Goal: Transaction & Acquisition: Book appointment/travel/reservation

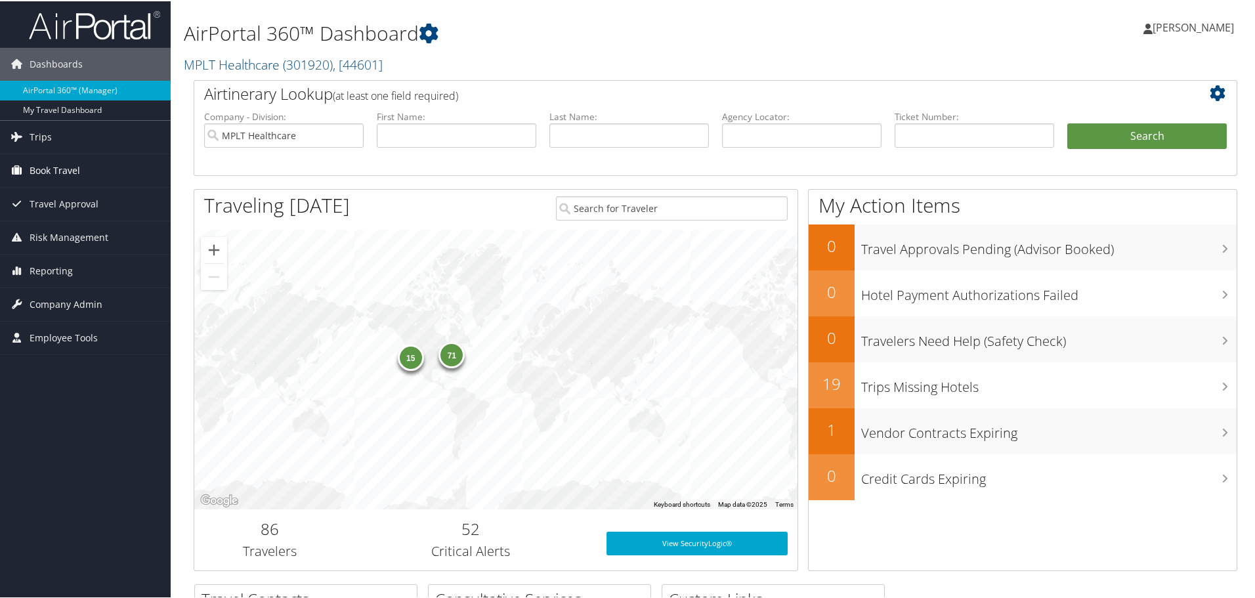
click at [39, 165] on span "Book Travel" at bounding box center [55, 169] width 51 height 33
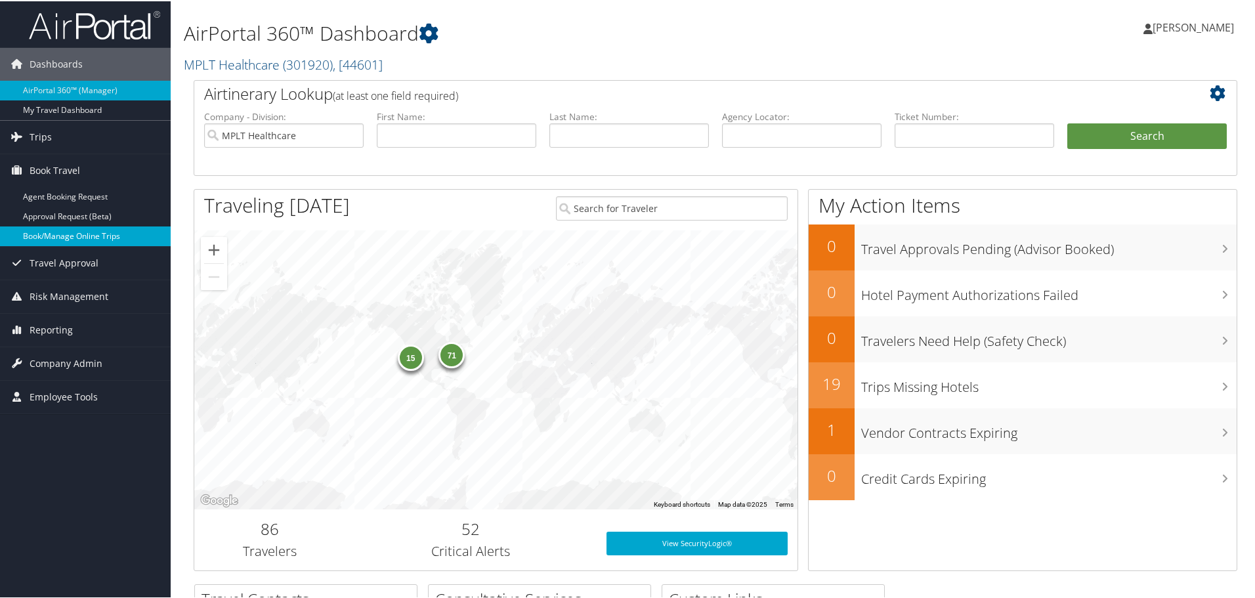
click at [37, 232] on link "Book/Manage Online Trips" at bounding box center [85, 235] width 171 height 20
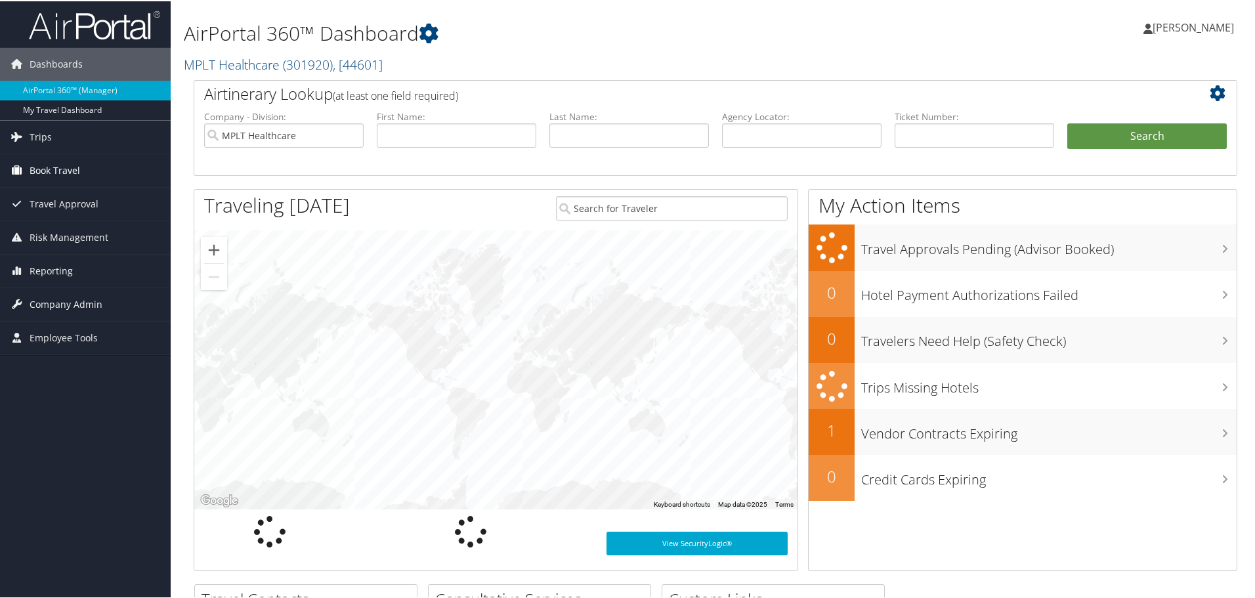
click at [39, 168] on span "Book Travel" at bounding box center [55, 169] width 51 height 33
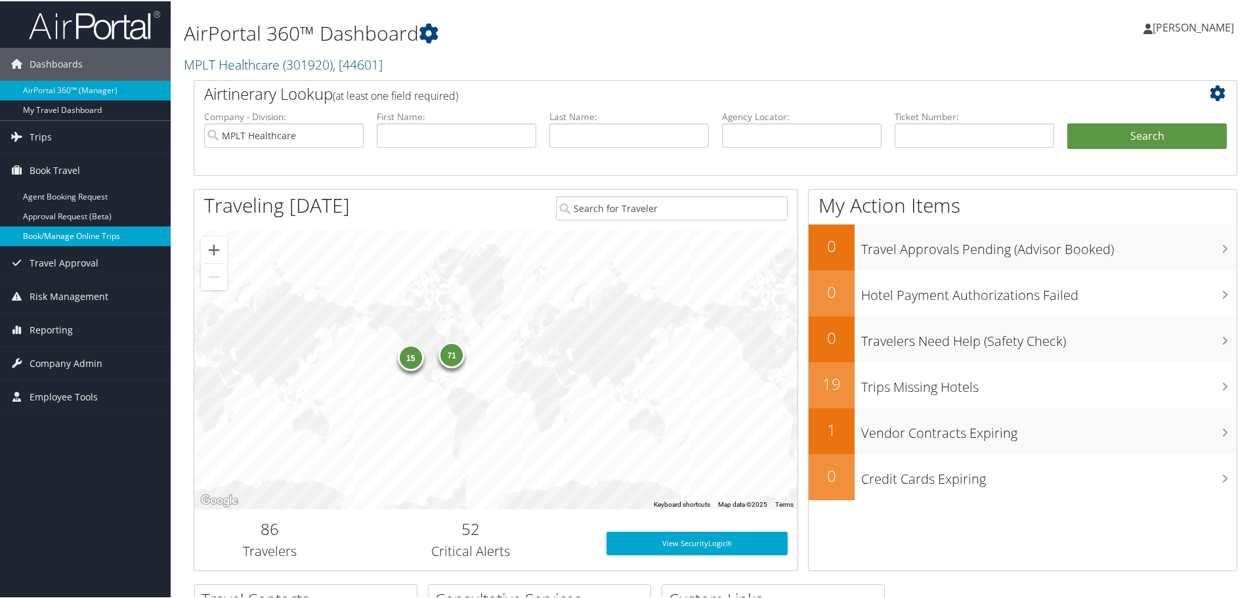
click at [37, 241] on link "Book/Manage Online Trips" at bounding box center [85, 235] width 171 height 20
